Goal: Book appointment/travel/reservation

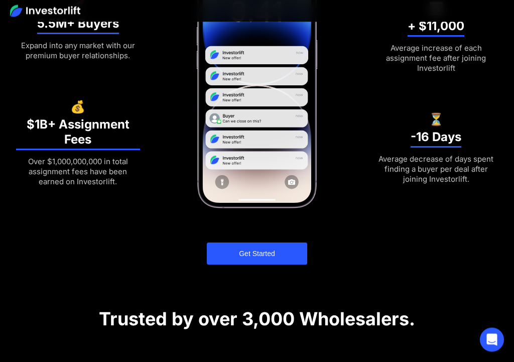
scroll to position [376, 0]
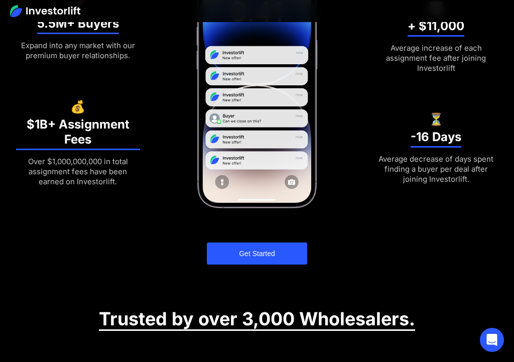
click at [258, 250] on link "Get Started" at bounding box center [257, 253] width 100 height 22
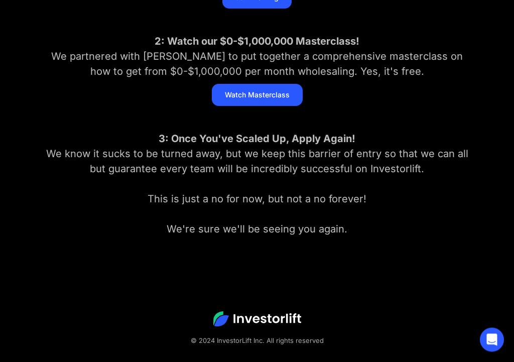
scroll to position [287, 0]
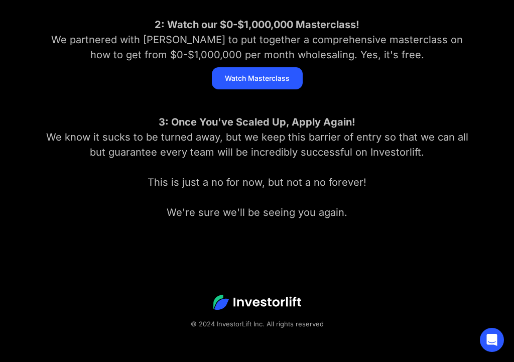
click at [259, 77] on link "Watch Masterclass" at bounding box center [257, 78] width 91 height 22
